Goal: Transaction & Acquisition: Obtain resource

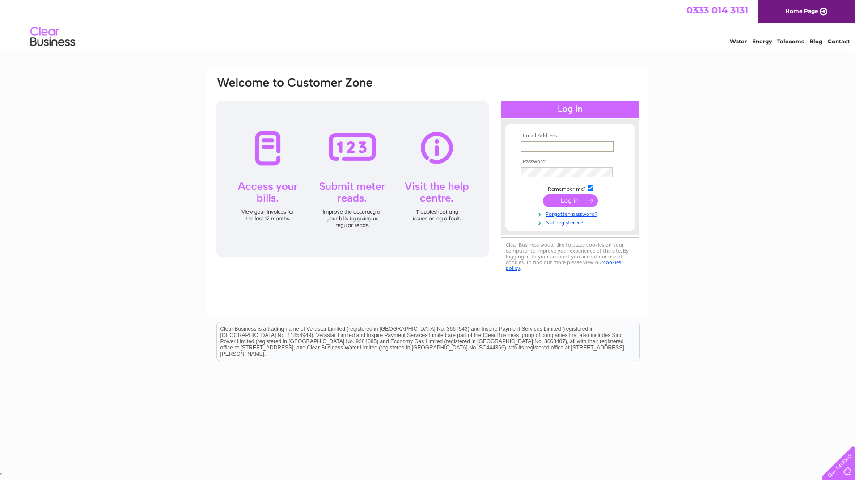
click at [544, 145] on input "text" at bounding box center [567, 146] width 93 height 11
type input "[EMAIL_ADDRESS][DOMAIN_NAME]"
click at [564, 200] on input "submit" at bounding box center [570, 201] width 55 height 13
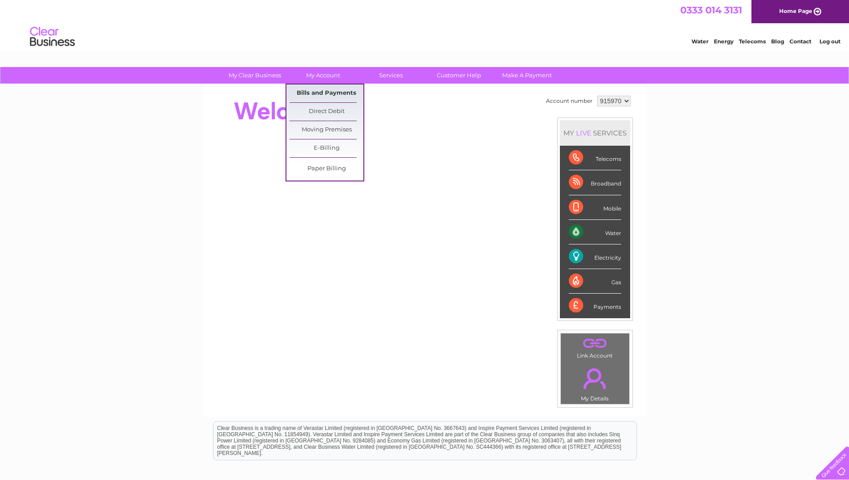
click at [321, 92] on link "Bills and Payments" at bounding box center [326, 94] width 74 height 18
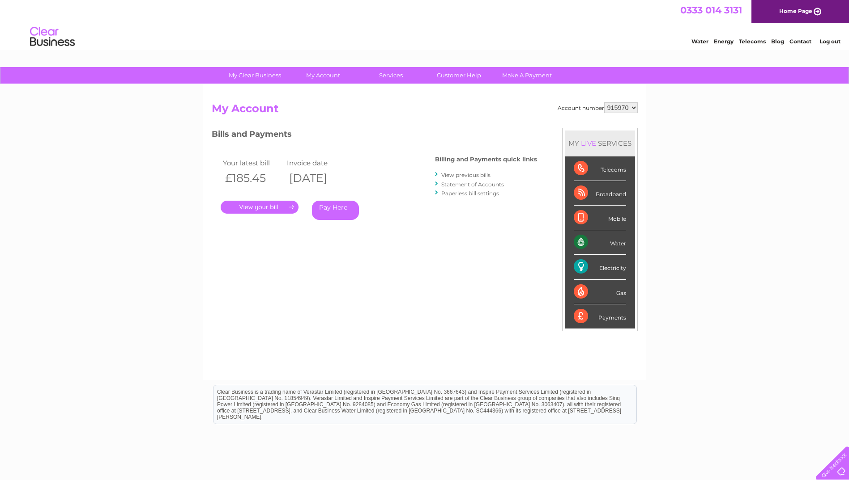
click at [267, 210] on link "." at bounding box center [260, 207] width 78 height 13
click at [456, 74] on link "Customer Help" at bounding box center [459, 75] width 74 height 17
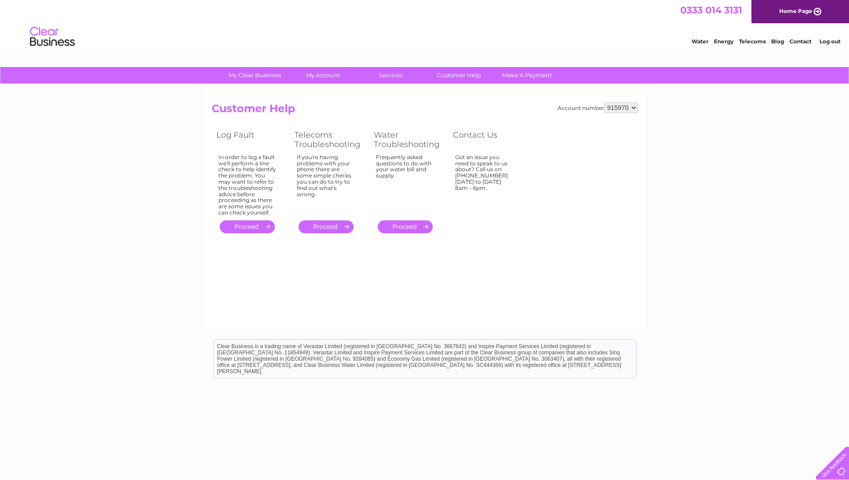
click at [634, 108] on select "915970" at bounding box center [621, 107] width 34 height 11
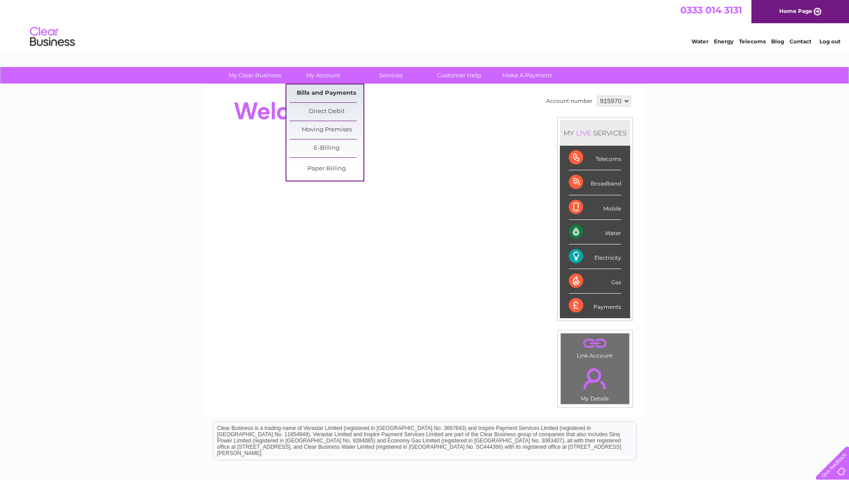
click at [323, 91] on link "Bills and Payments" at bounding box center [326, 94] width 74 height 18
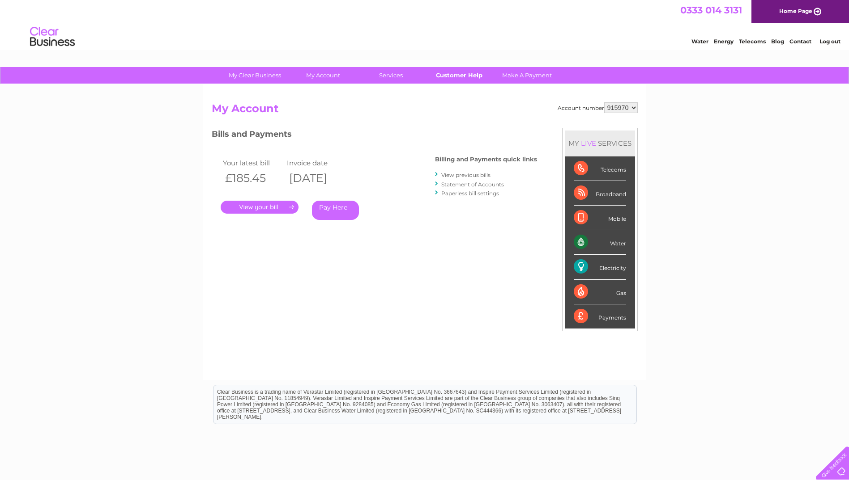
click at [456, 75] on link "Customer Help" at bounding box center [459, 75] width 74 height 17
click at [263, 207] on link "." at bounding box center [260, 207] width 78 height 13
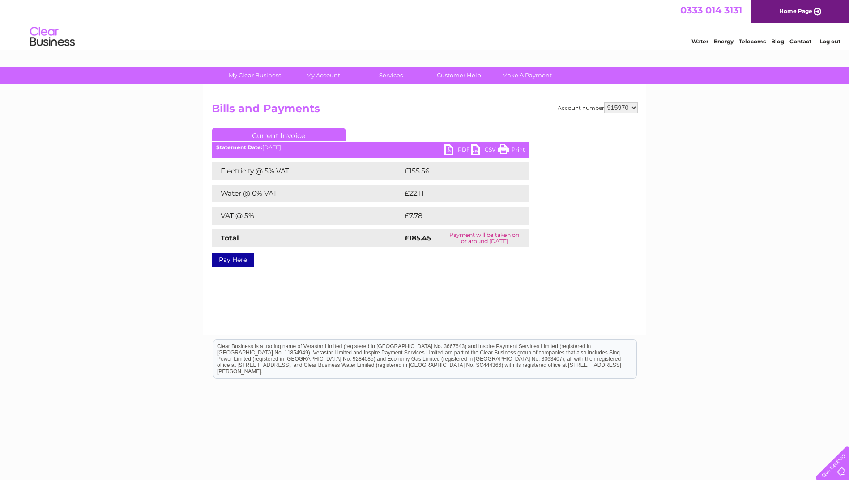
click at [280, 135] on link "Current Invoice" at bounding box center [279, 134] width 134 height 13
click at [447, 149] on link "PDF" at bounding box center [457, 151] width 27 height 13
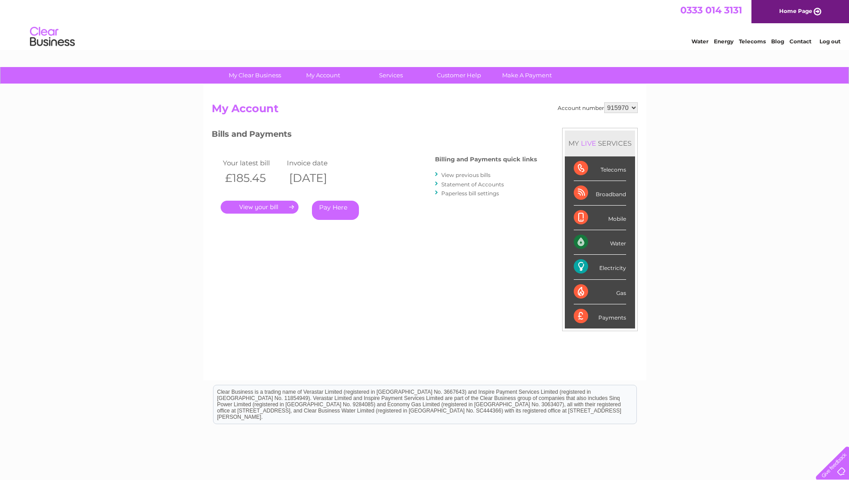
click at [462, 175] on link "View previous bills" at bounding box center [465, 175] width 49 height 7
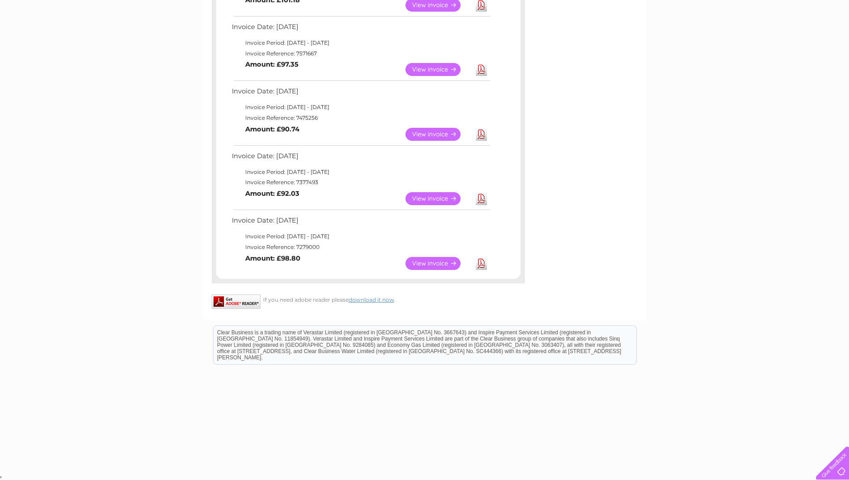
scroll to position [115, 0]
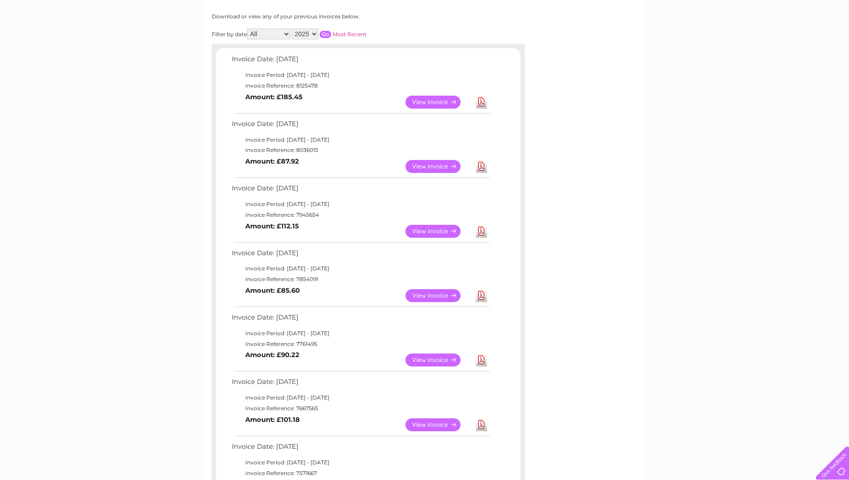
click at [432, 168] on link "View" at bounding box center [438, 166] width 66 height 13
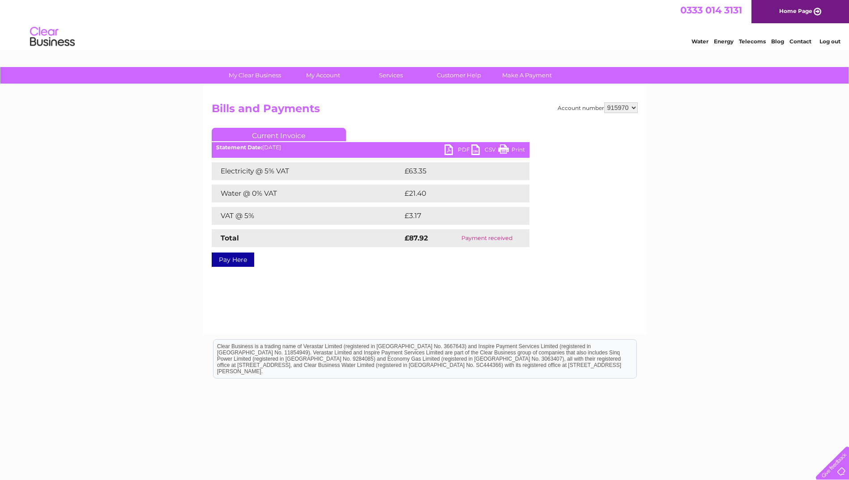
click at [455, 147] on link "PDF" at bounding box center [457, 151] width 27 height 13
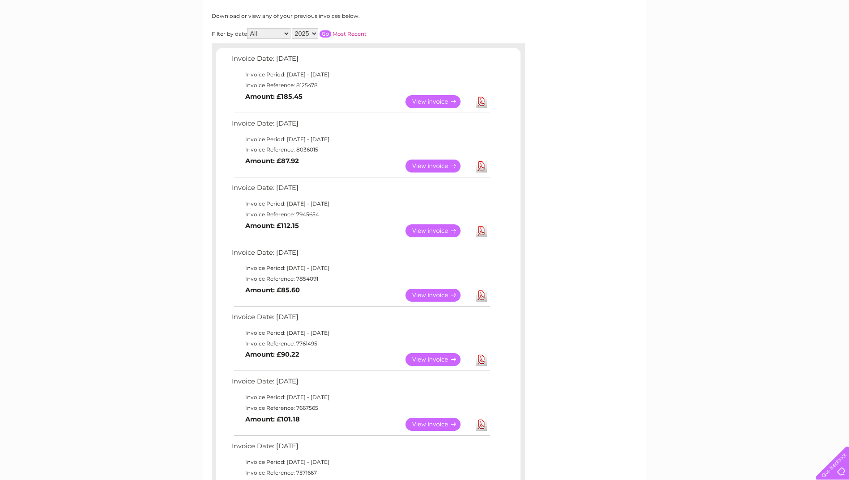
click at [427, 233] on link "View" at bounding box center [438, 231] width 66 height 13
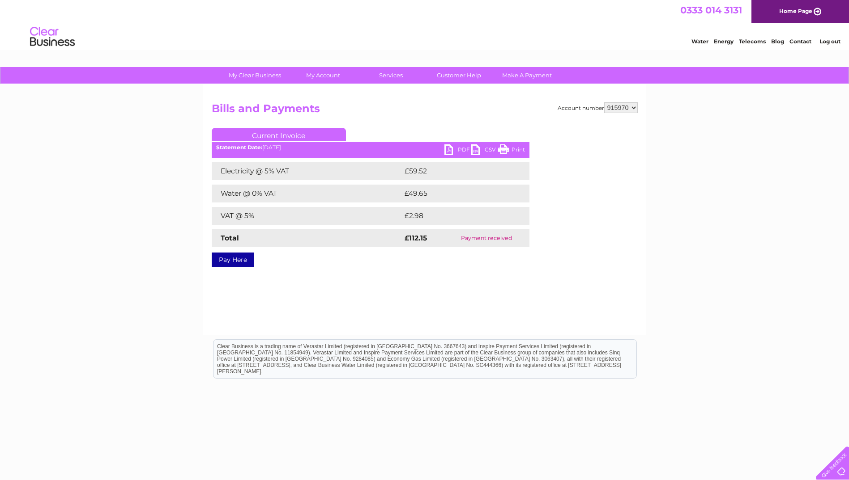
click at [449, 148] on link "PDF" at bounding box center [457, 151] width 27 height 13
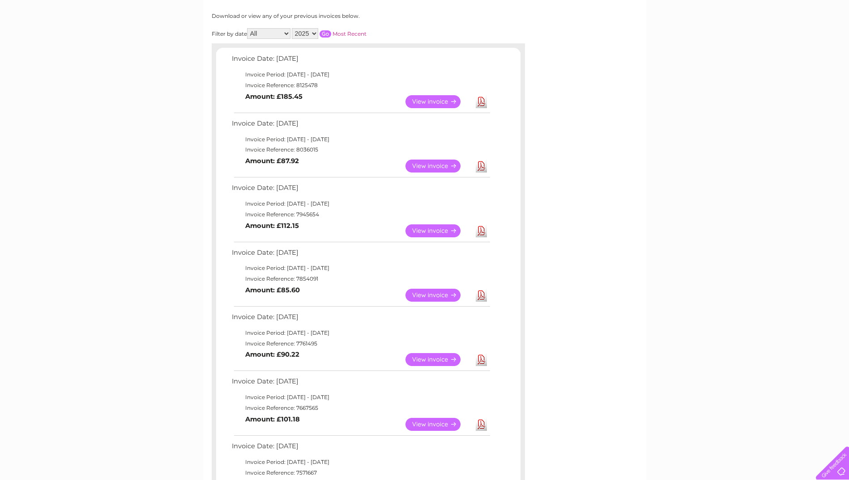
click at [431, 297] on link "View" at bounding box center [438, 295] width 66 height 13
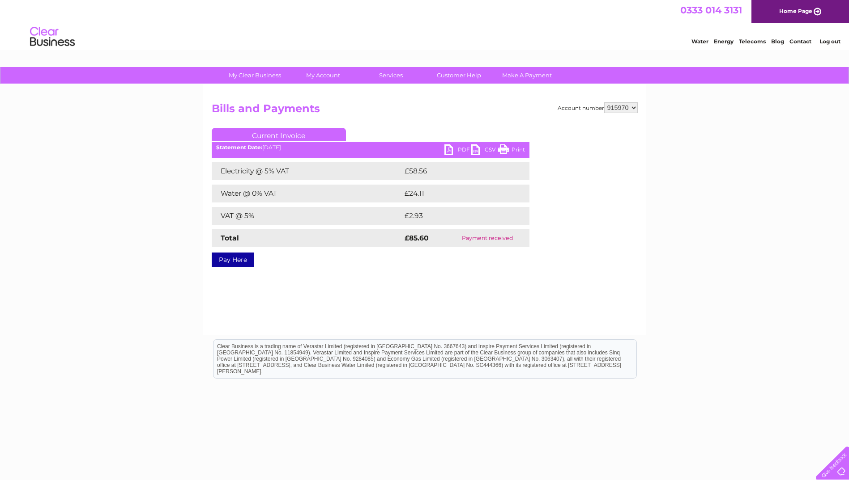
click at [453, 149] on link "PDF" at bounding box center [457, 151] width 27 height 13
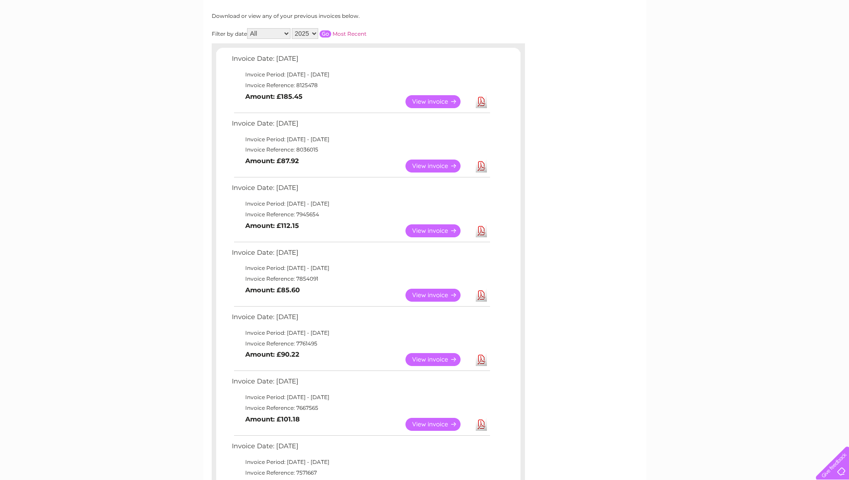
click at [430, 362] on link "View" at bounding box center [438, 359] width 66 height 13
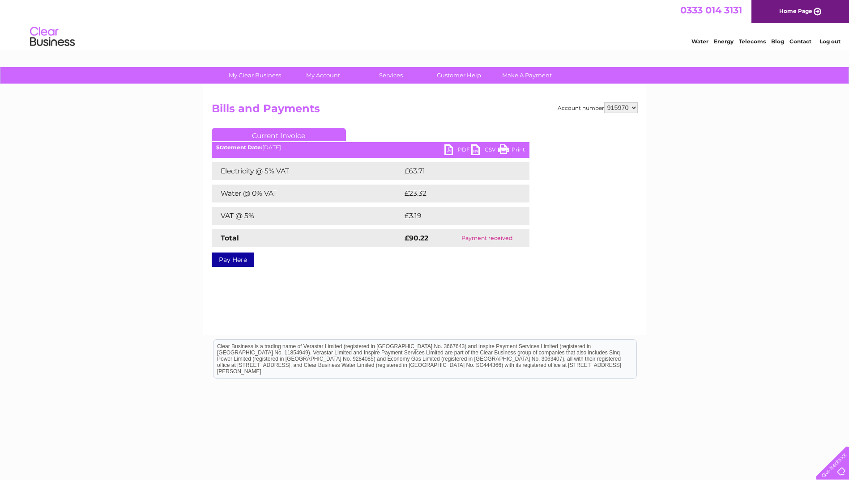
click at [454, 148] on link "PDF" at bounding box center [457, 151] width 27 height 13
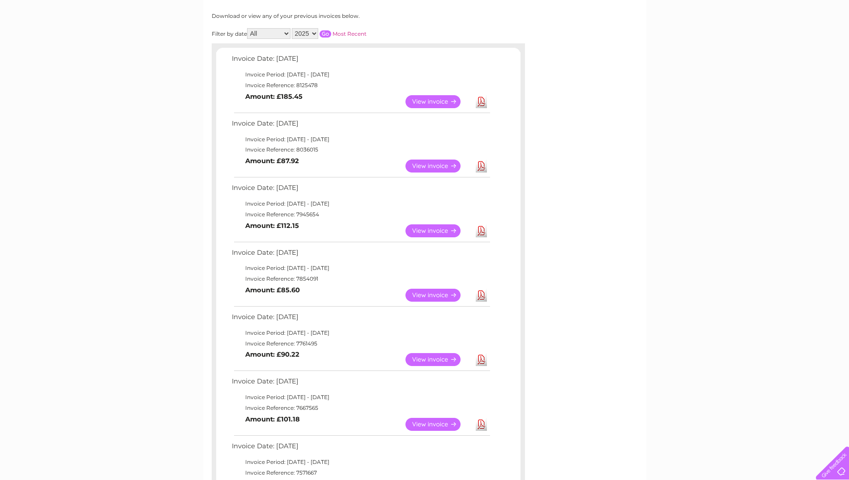
click at [431, 424] on link "View" at bounding box center [438, 424] width 66 height 13
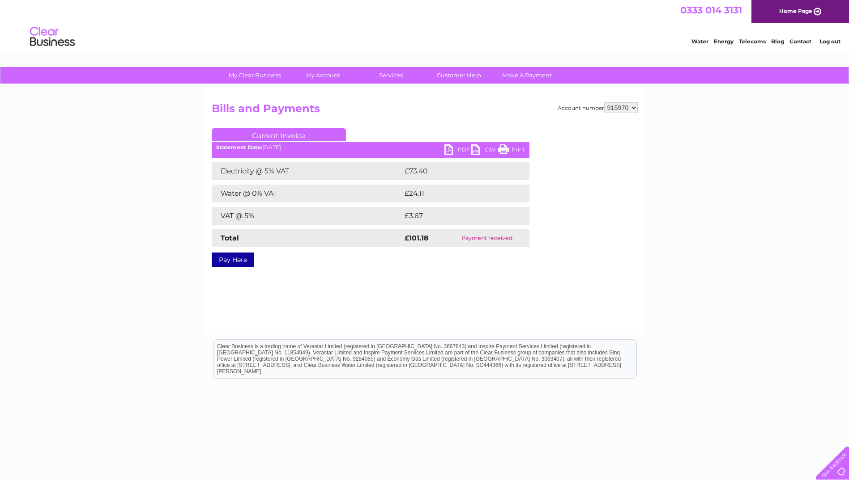
click at [451, 149] on link "PDF" at bounding box center [457, 151] width 27 height 13
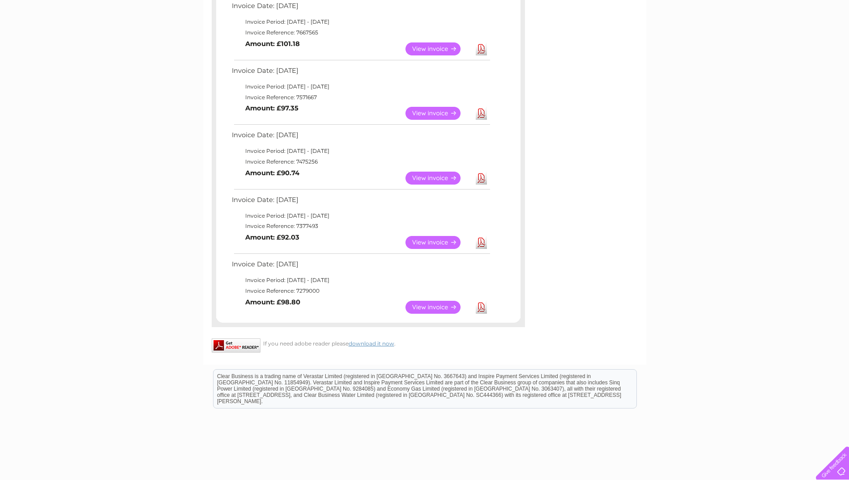
scroll to position [535, 0]
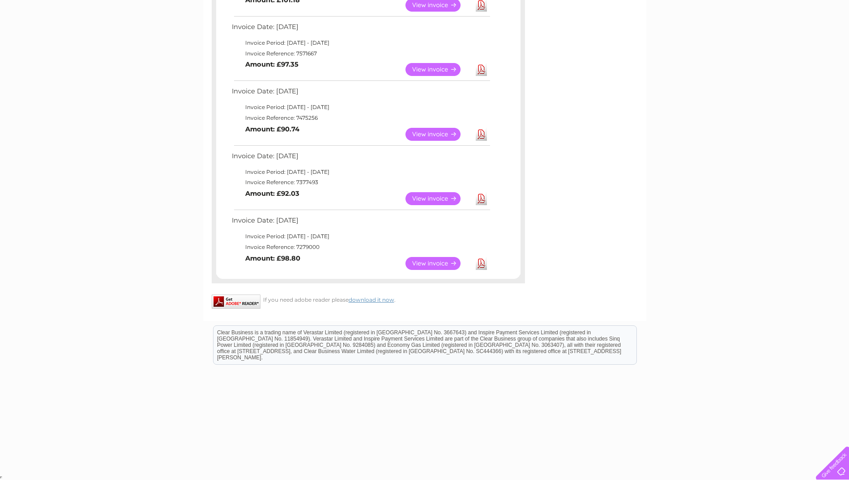
click at [442, 69] on link "View" at bounding box center [438, 69] width 66 height 13
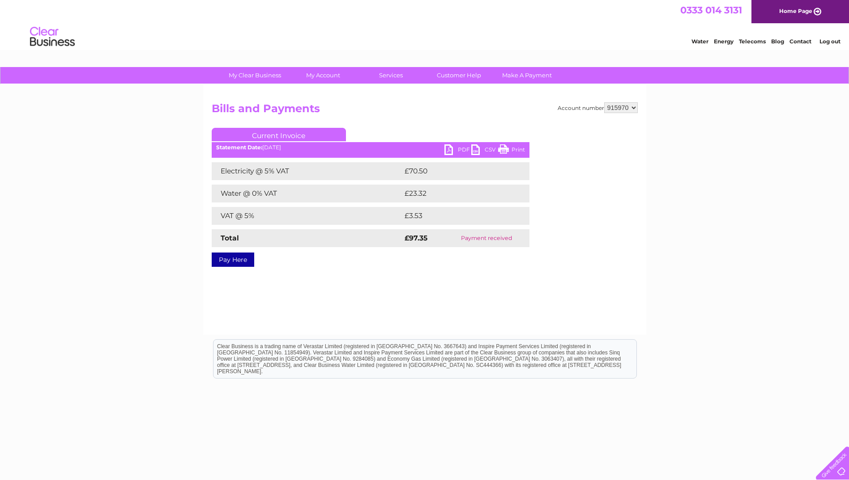
click at [475, 149] on link "CSV" at bounding box center [484, 151] width 27 height 13
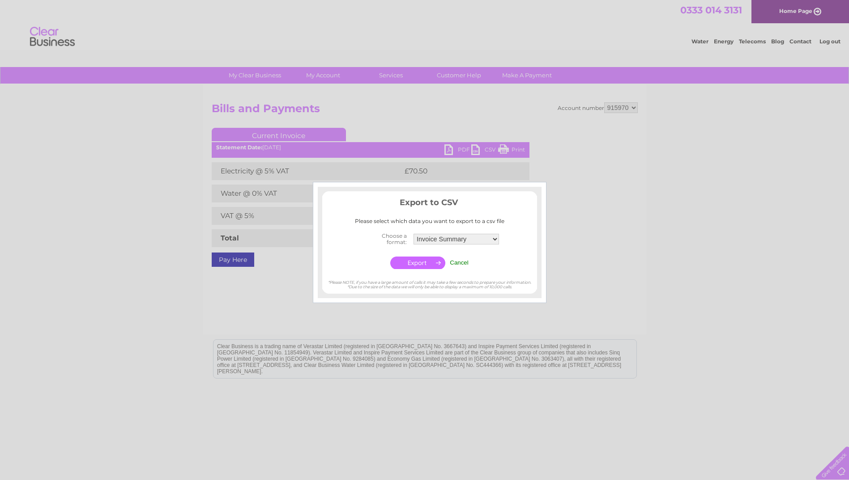
click at [453, 261] on input "Cancel" at bounding box center [459, 262] width 19 height 7
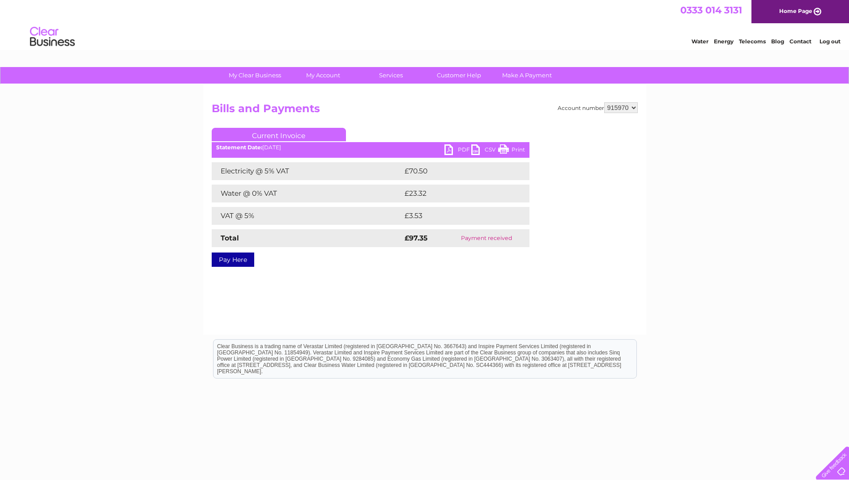
click at [449, 146] on link "PDF" at bounding box center [457, 151] width 27 height 13
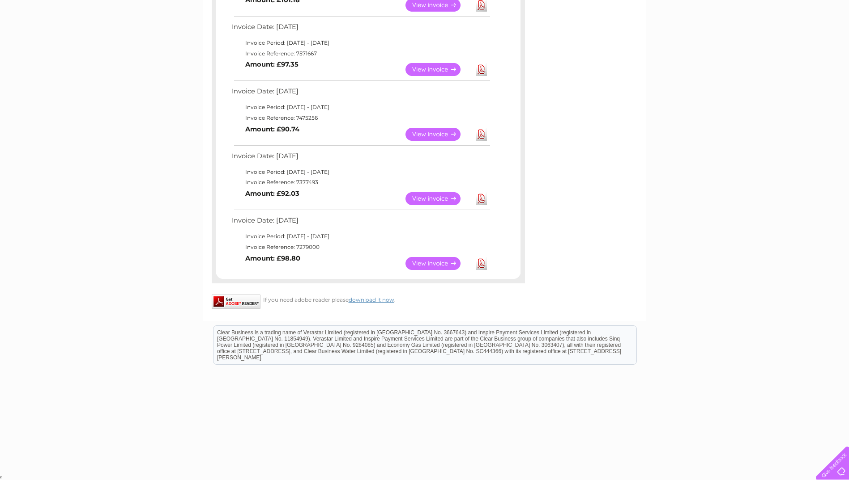
click at [435, 134] on link "View" at bounding box center [438, 134] width 66 height 13
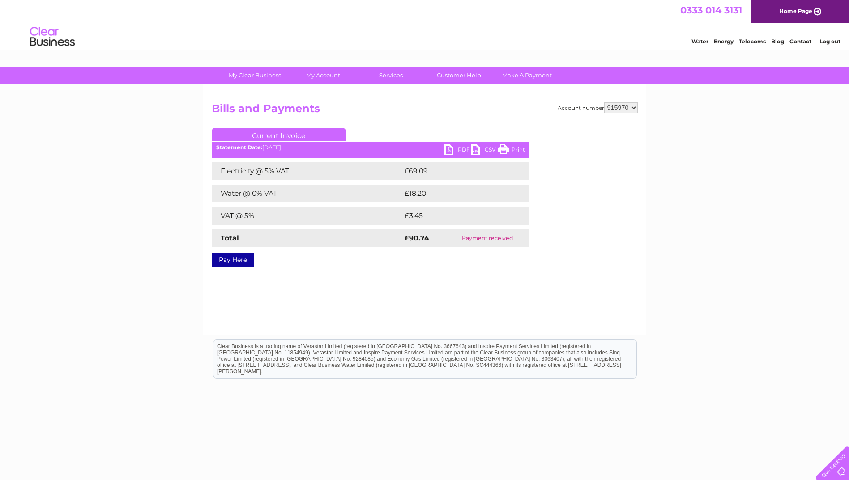
click at [450, 150] on link "PDF" at bounding box center [457, 151] width 27 height 13
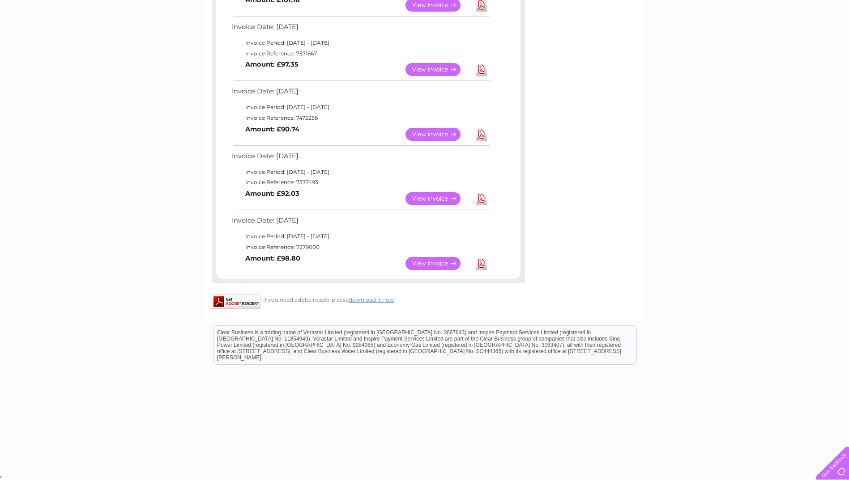
click at [430, 200] on link "View" at bounding box center [438, 198] width 66 height 13
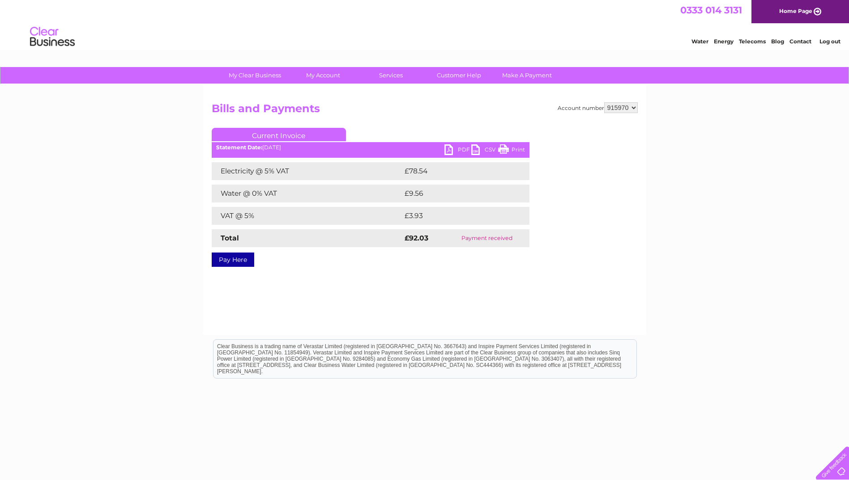
click at [447, 148] on link "PDF" at bounding box center [457, 151] width 27 height 13
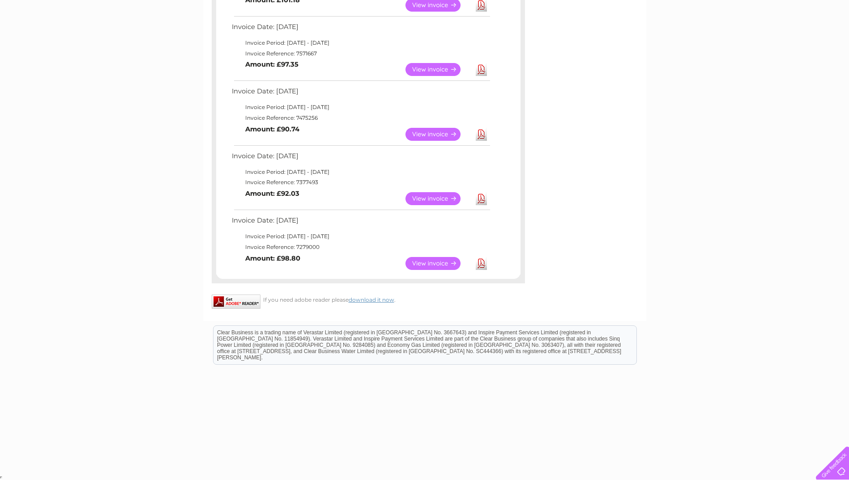
click at [481, 265] on link "Download" at bounding box center [481, 263] width 11 height 13
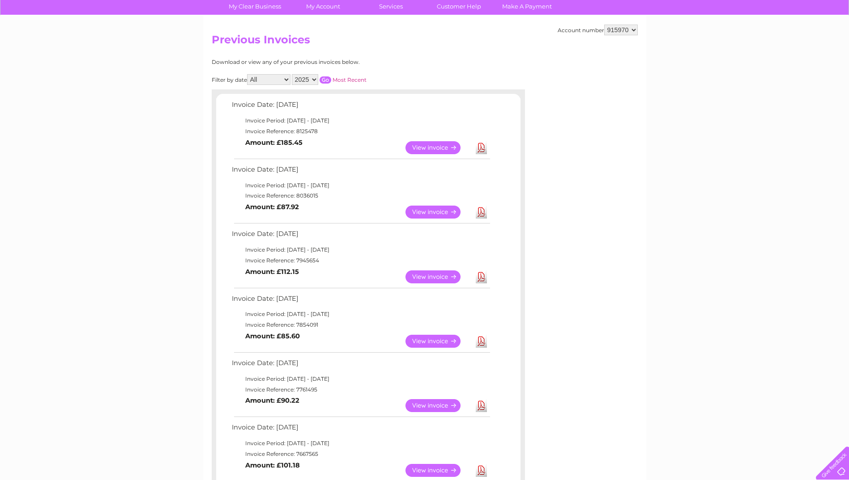
scroll to position [51, 0]
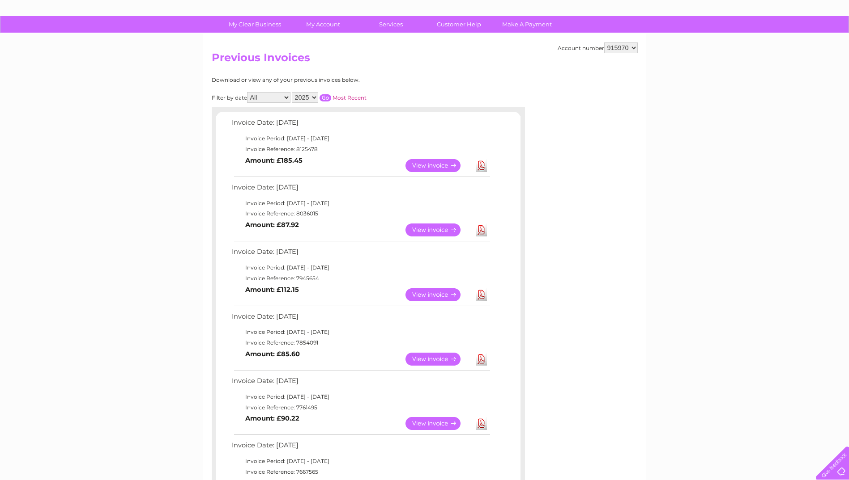
click at [315, 98] on select "2025 2024 2023 2022" at bounding box center [305, 97] width 26 height 11
select select "2024"
click at [293, 92] on select "2025 2024 2023 2022" at bounding box center [305, 97] width 26 height 11
click at [325, 97] on input "button" at bounding box center [325, 97] width 12 height 7
click at [483, 165] on link "Download" at bounding box center [481, 165] width 11 height 13
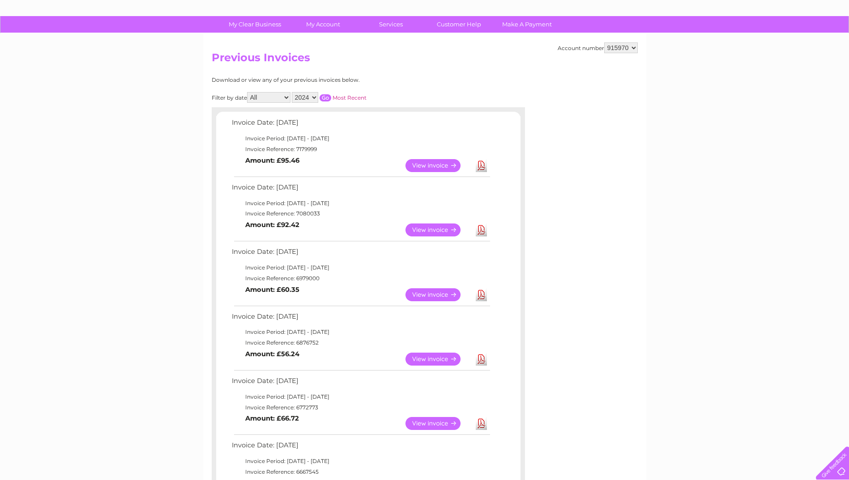
click at [437, 229] on link "View" at bounding box center [438, 230] width 66 height 13
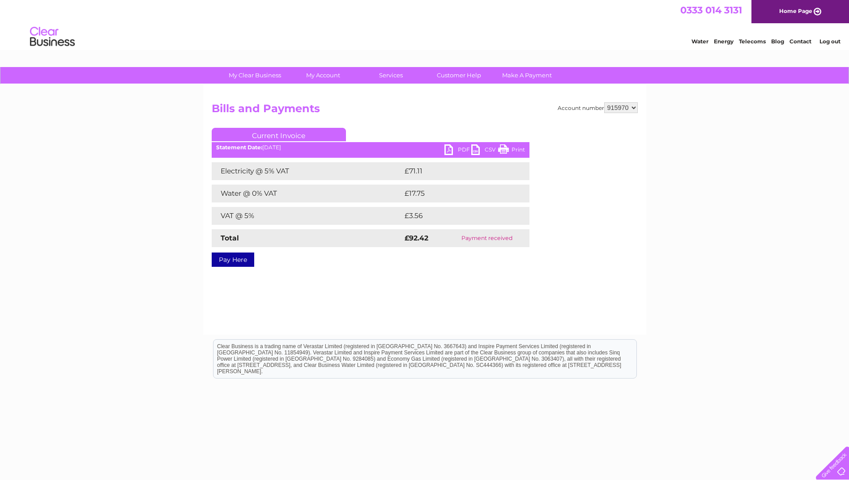
click at [451, 147] on link "PDF" at bounding box center [457, 151] width 27 height 13
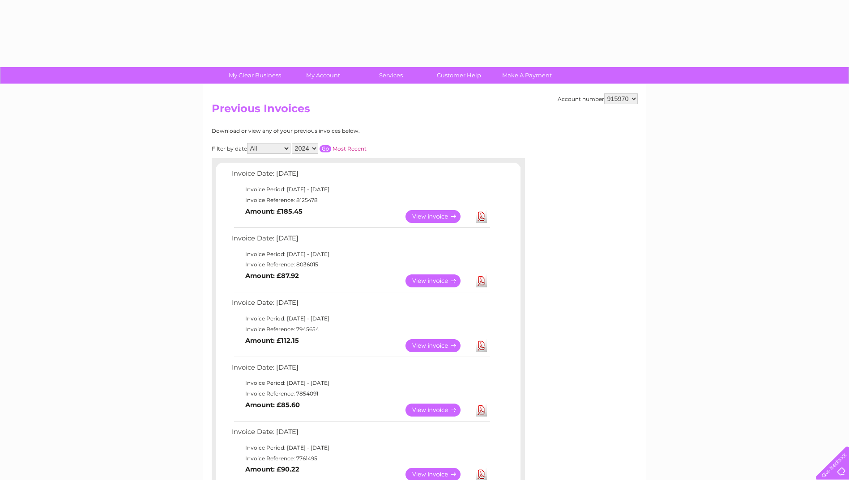
select select "2024"
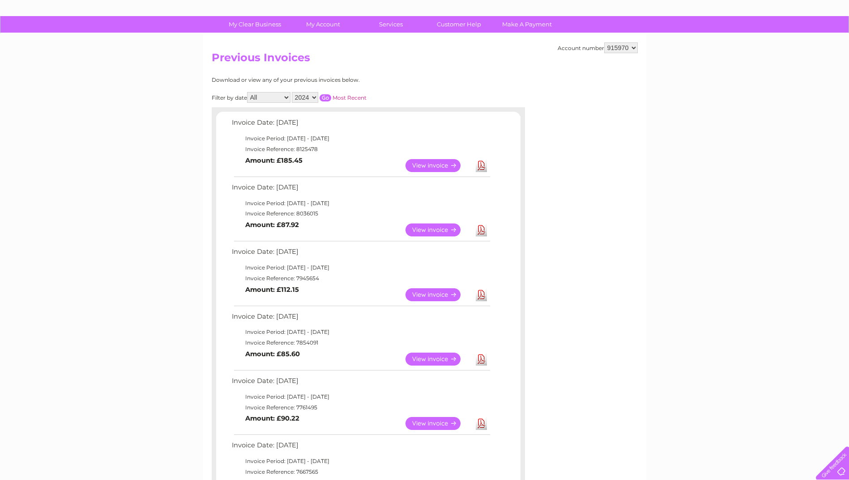
click at [327, 97] on input "button" at bounding box center [325, 97] width 12 height 7
click at [480, 296] on link "Download" at bounding box center [481, 295] width 11 height 13
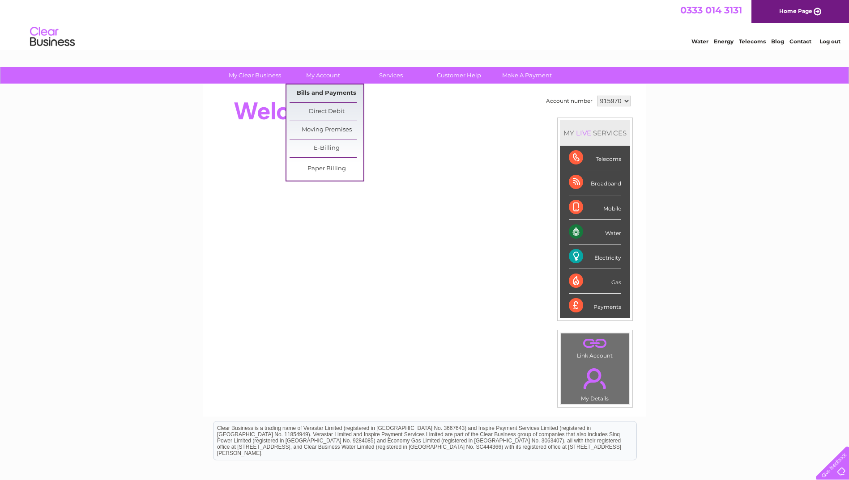
click at [311, 91] on link "Bills and Payments" at bounding box center [326, 94] width 74 height 18
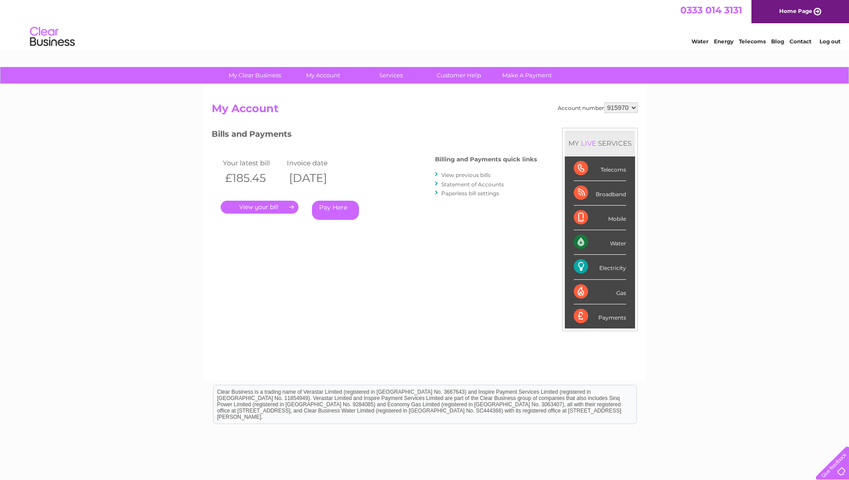
click at [266, 208] on link "." at bounding box center [260, 207] width 78 height 13
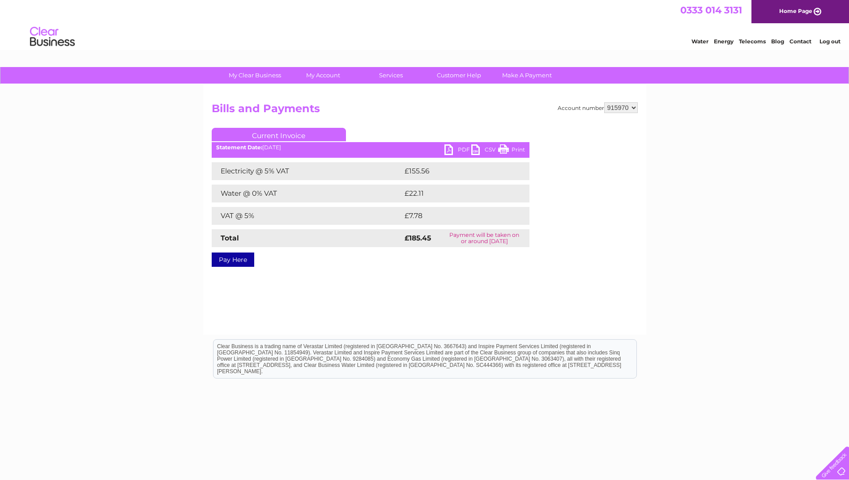
click at [450, 149] on link "PDF" at bounding box center [457, 151] width 27 height 13
click at [828, 41] on link "Log out" at bounding box center [829, 41] width 21 height 7
